Goal: Information Seeking & Learning: Learn about a topic

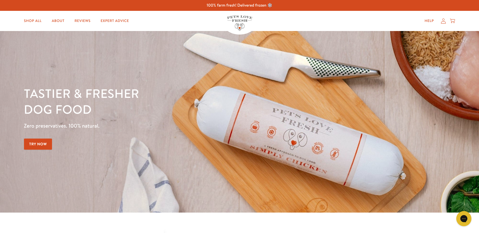
click at [237, 21] on img at bounding box center [239, 22] width 25 height 15
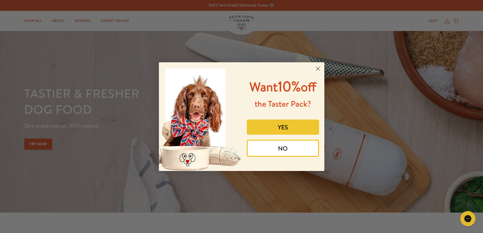
click at [317, 69] on icon "Close dialog" at bounding box center [318, 69] width 4 height 4
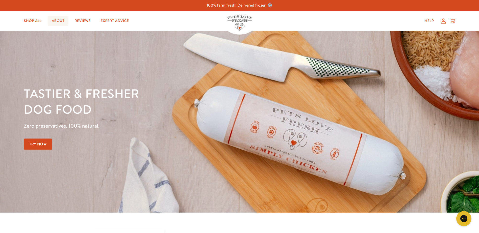
click at [59, 19] on link "About" at bounding box center [58, 21] width 21 height 10
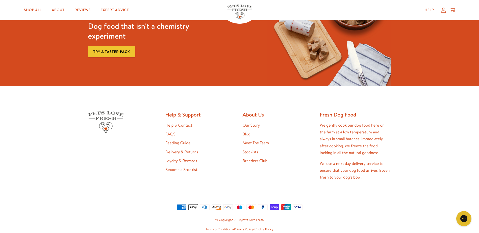
scroll to position [1355, 0]
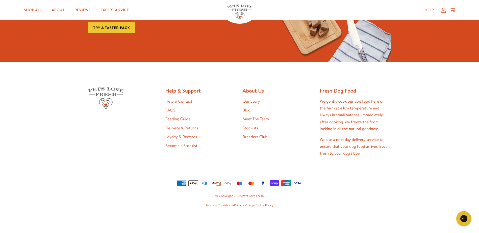
click at [186, 129] on link "Delivery & Returns" at bounding box center [181, 128] width 33 height 6
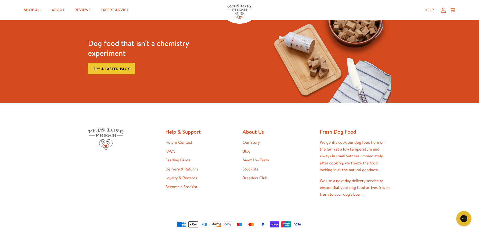
scroll to position [635, 0]
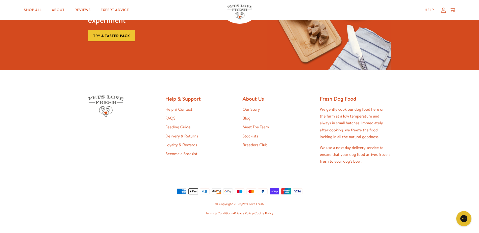
click at [258, 129] on link "Meet The Team" at bounding box center [256, 127] width 26 height 6
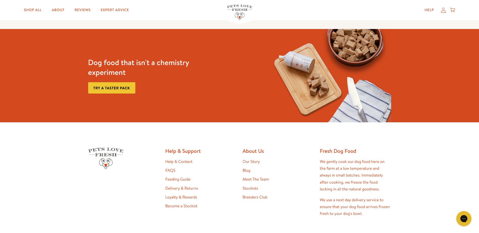
scroll to position [476, 0]
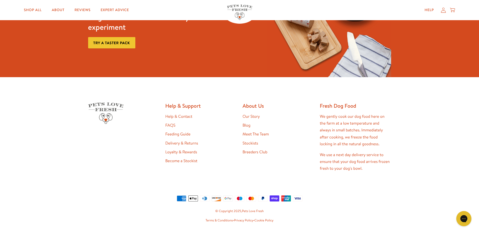
click at [252, 114] on link "Our Story" at bounding box center [251, 117] width 17 height 6
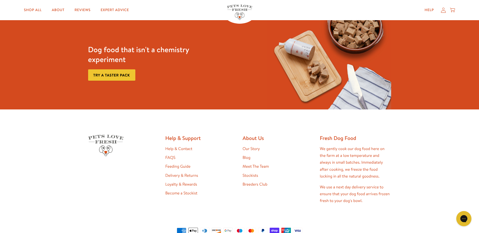
scroll to position [1309, 0]
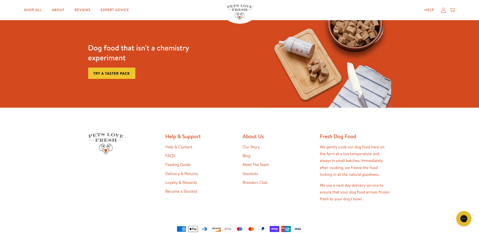
click at [169, 155] on link "FAQS" at bounding box center [170, 156] width 10 height 6
click at [180, 145] on link "Help & Contact" at bounding box center [178, 147] width 27 height 6
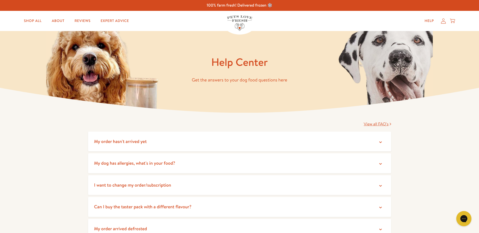
click at [337, 142] on summary "My order hasn't arrived yet" at bounding box center [239, 142] width 303 height 20
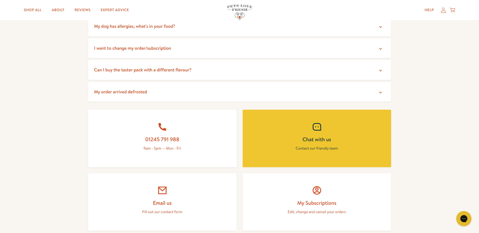
scroll to position [180, 0]
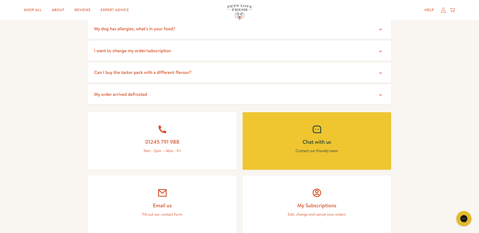
click at [196, 95] on summary "My order arrived defrosted" at bounding box center [239, 95] width 303 height 20
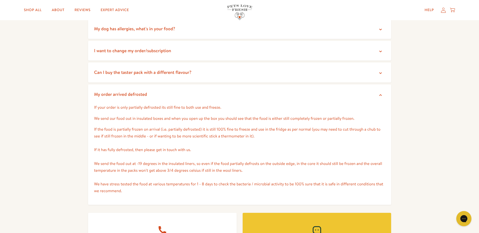
click at [196, 95] on summary "My order arrived defrosted" at bounding box center [239, 95] width 303 height 20
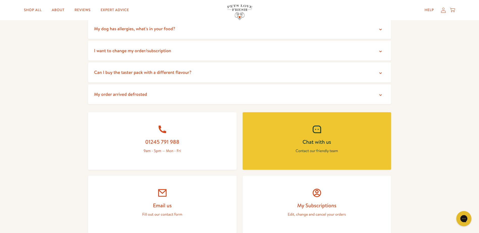
click at [189, 76] on summary "Can I buy the taster pack with a different flavour?" at bounding box center [239, 73] width 303 height 20
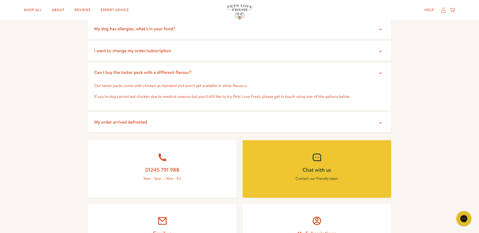
click at [189, 76] on summary "Can I buy the taster pack with a different flavour?" at bounding box center [239, 73] width 303 height 20
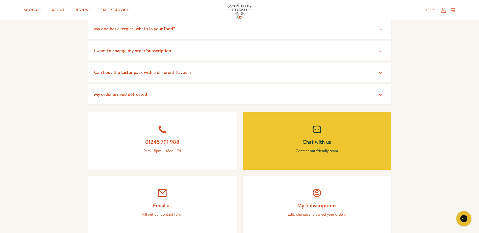
click at [185, 56] on summary "I want to change my order/subscription" at bounding box center [239, 51] width 303 height 20
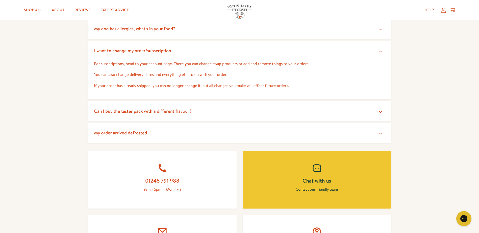
click at [185, 56] on summary "I want to change my order/subscription" at bounding box center [239, 51] width 303 height 20
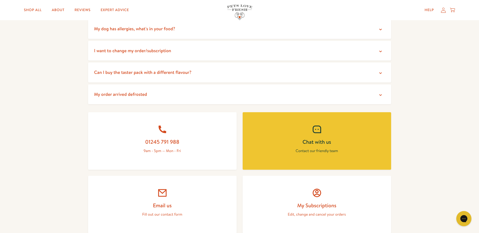
click at [175, 30] on span "My dog has allergies, what's in your food?" at bounding box center [134, 28] width 81 height 6
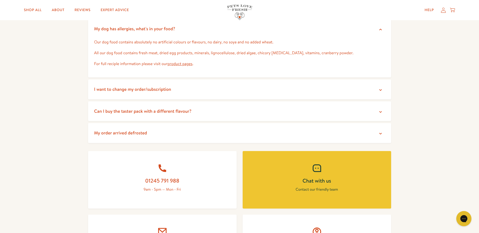
click at [175, 30] on span "My dog has allergies, what's in your food?" at bounding box center [134, 28] width 81 height 6
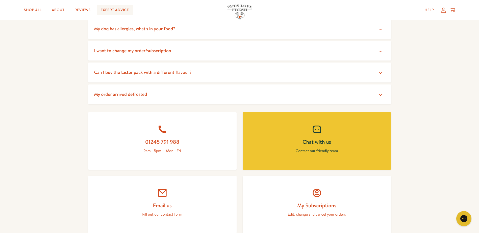
click at [119, 13] on link "Expert Advice" at bounding box center [115, 10] width 36 height 10
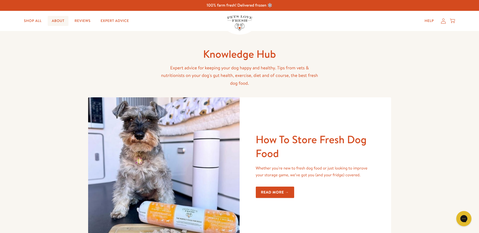
click at [59, 23] on link "About" at bounding box center [58, 21] width 21 height 10
